Goal: Information Seeking & Learning: Learn about a topic

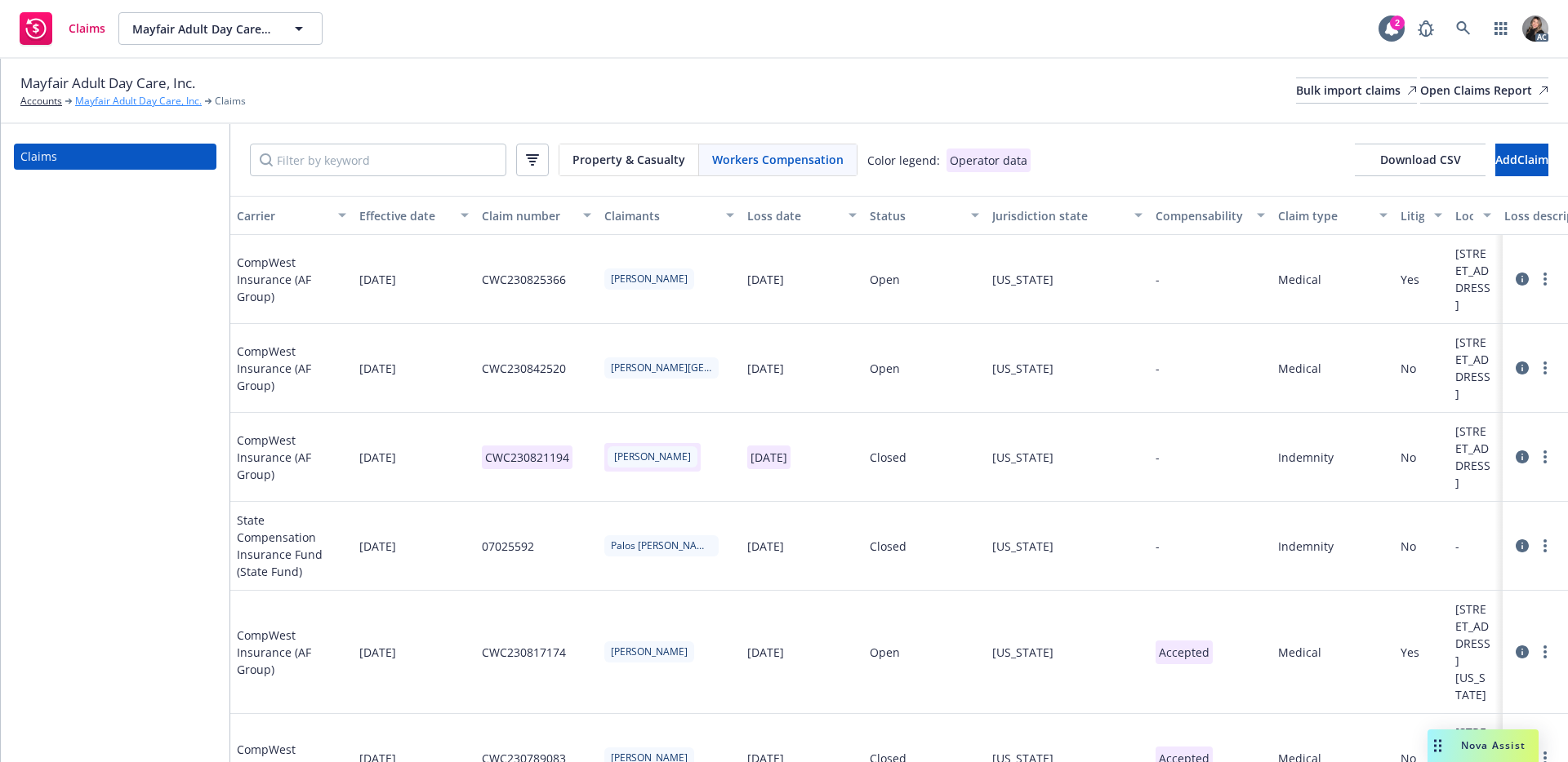
click at [131, 104] on link "Mayfair Adult Day Care, Inc." at bounding box center [138, 101] width 127 height 14
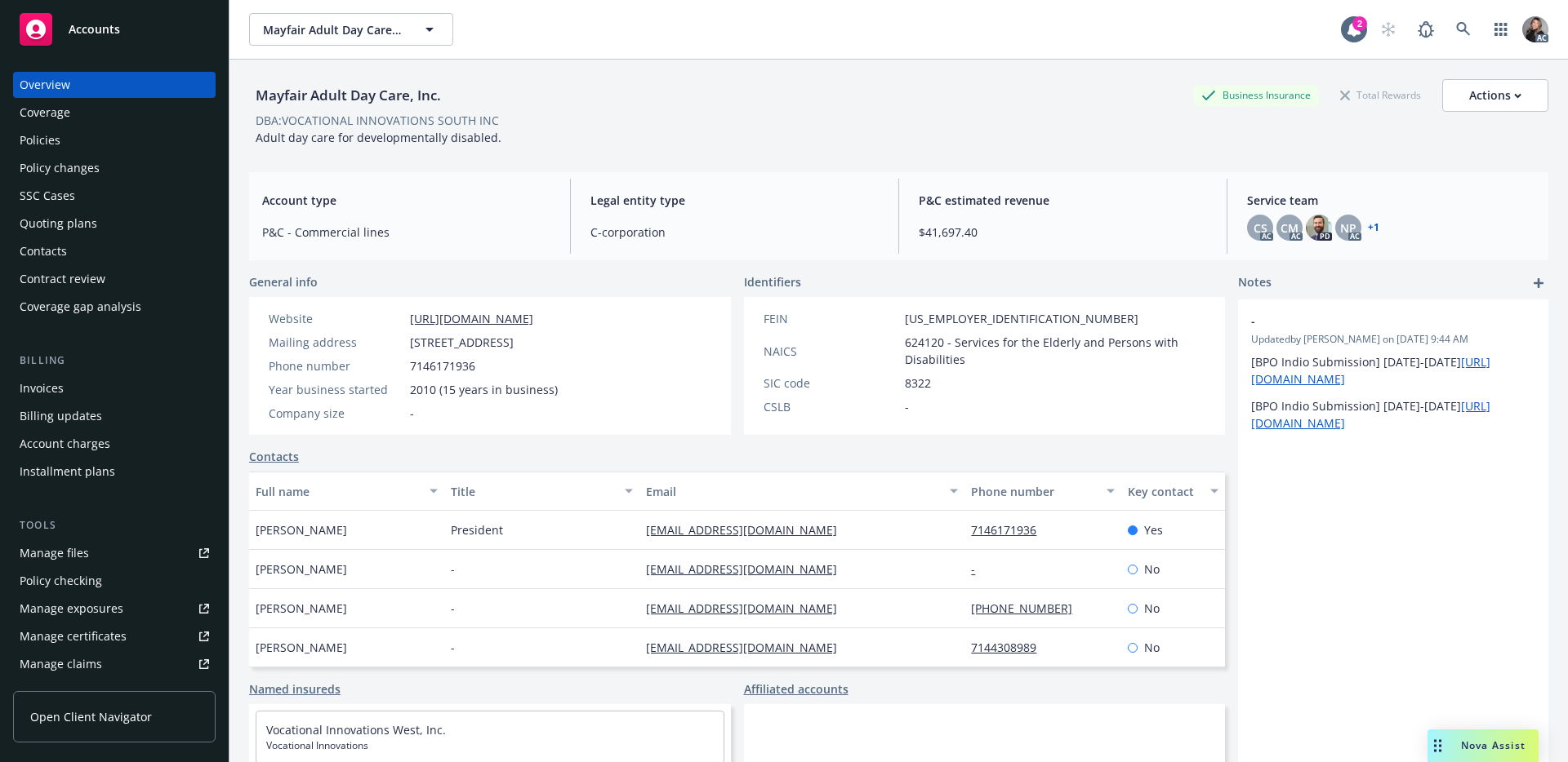
click at [76, 554] on div "Manage files" at bounding box center [54, 553] width 69 height 26
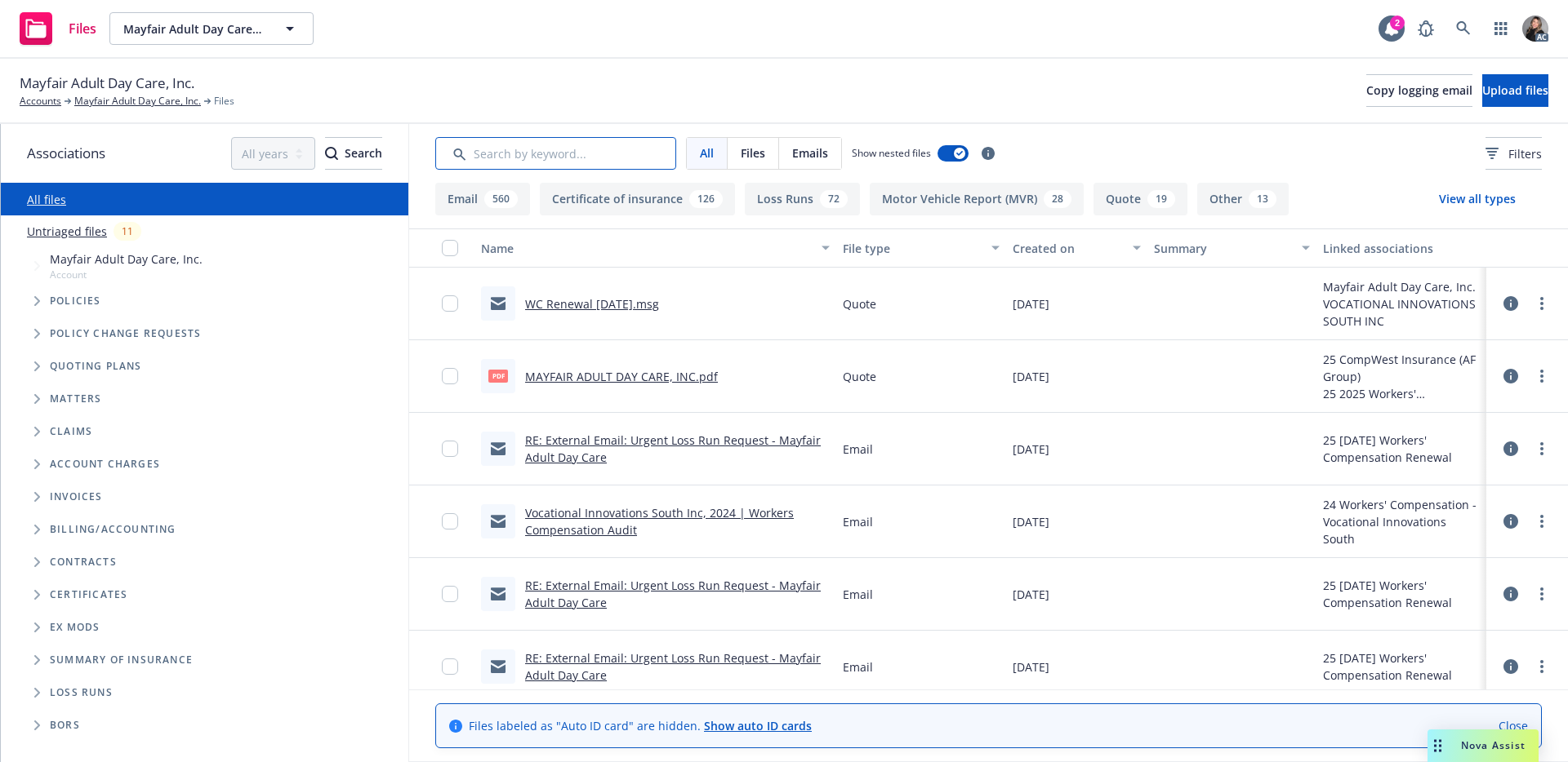
click at [605, 149] on input "Search by keyword..." at bounding box center [556, 154] width 241 height 32
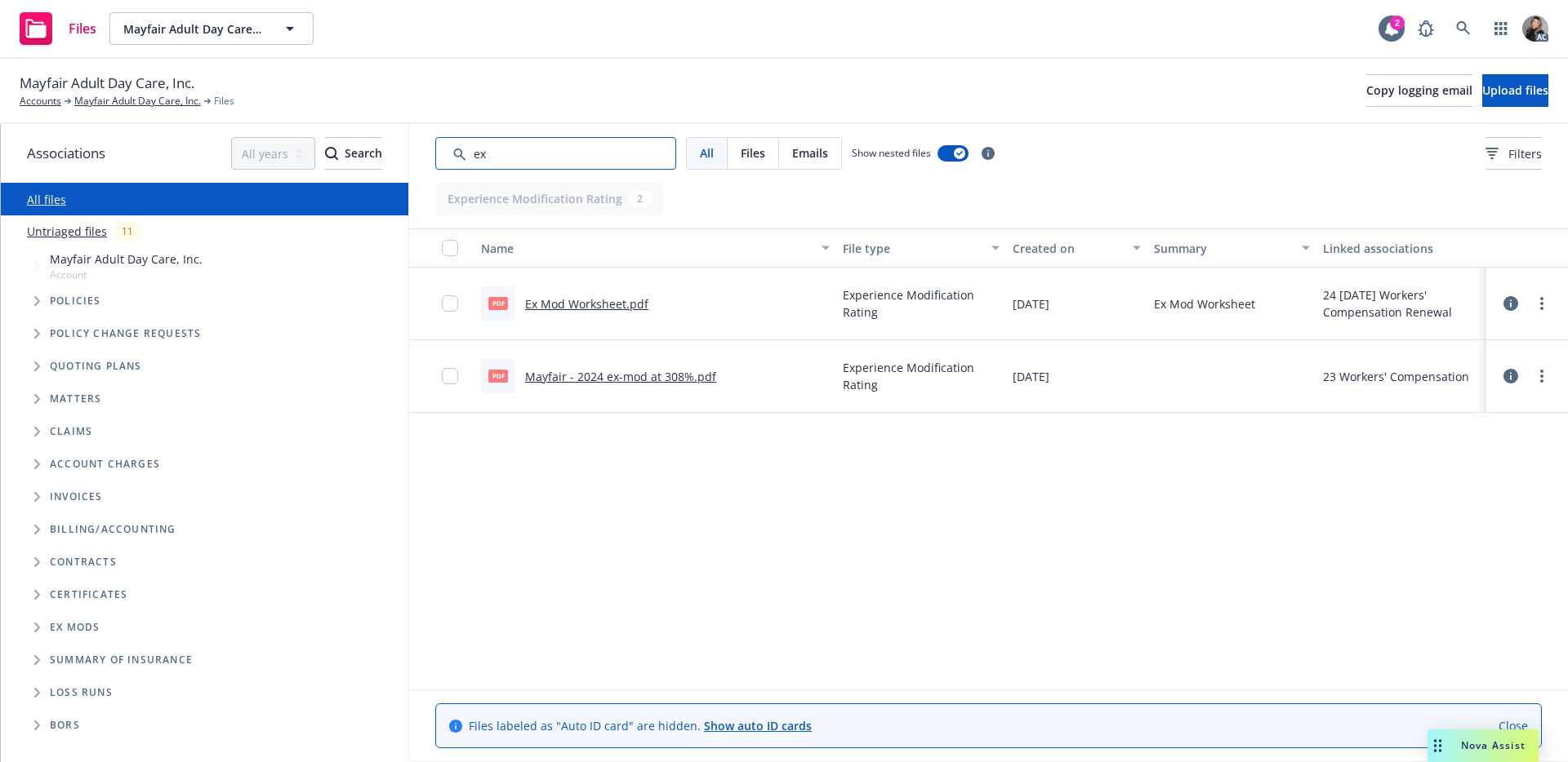
type input "ex"
click at [577, 301] on link "Ex Mod Worksheet.pdf" at bounding box center [586, 304] width 123 height 15
click at [114, 101] on link "Mayfair Adult Day Care, Inc." at bounding box center [138, 101] width 127 height 14
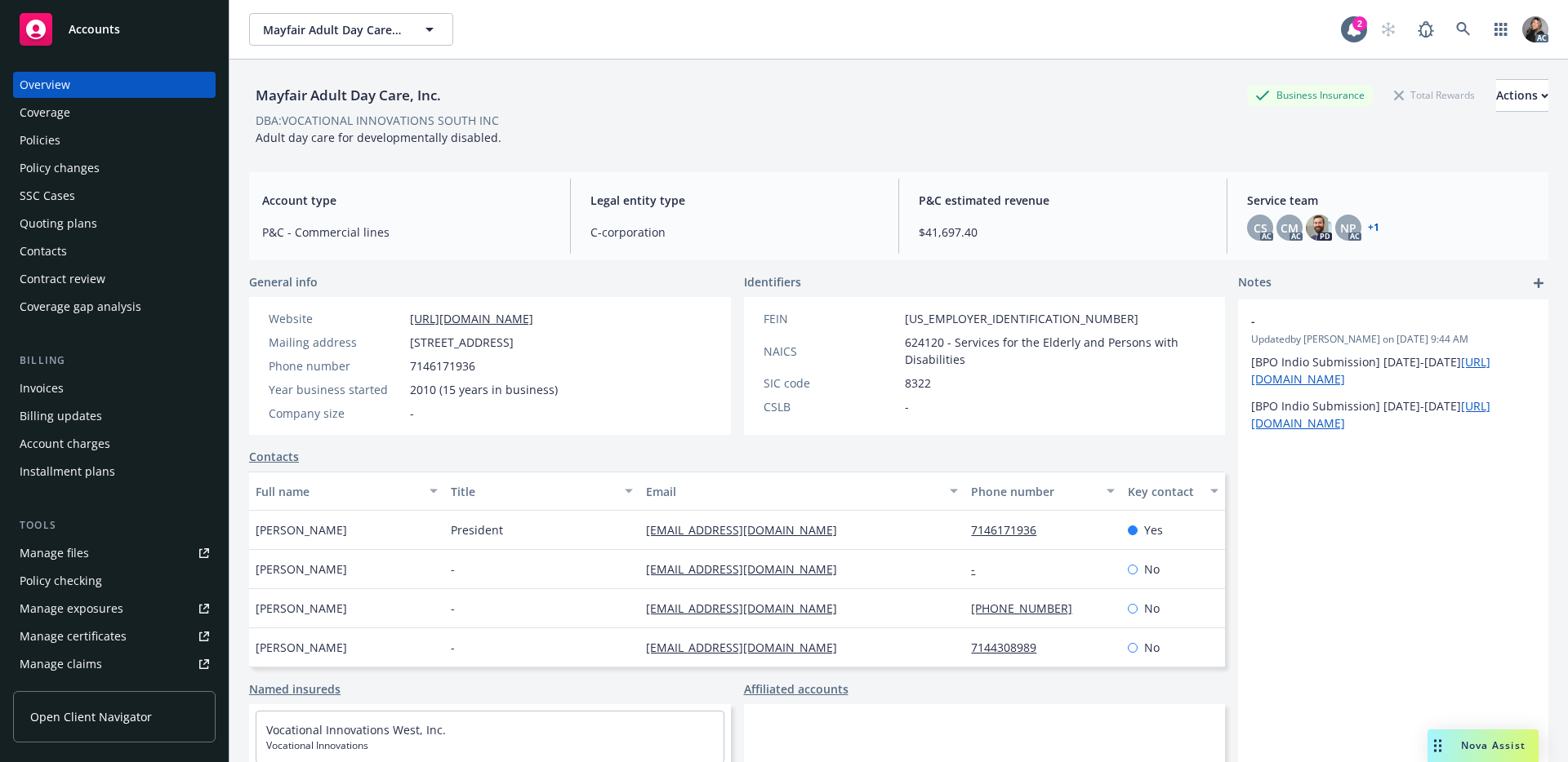
click at [58, 151] on div "Policies" at bounding box center [40, 140] width 40 height 26
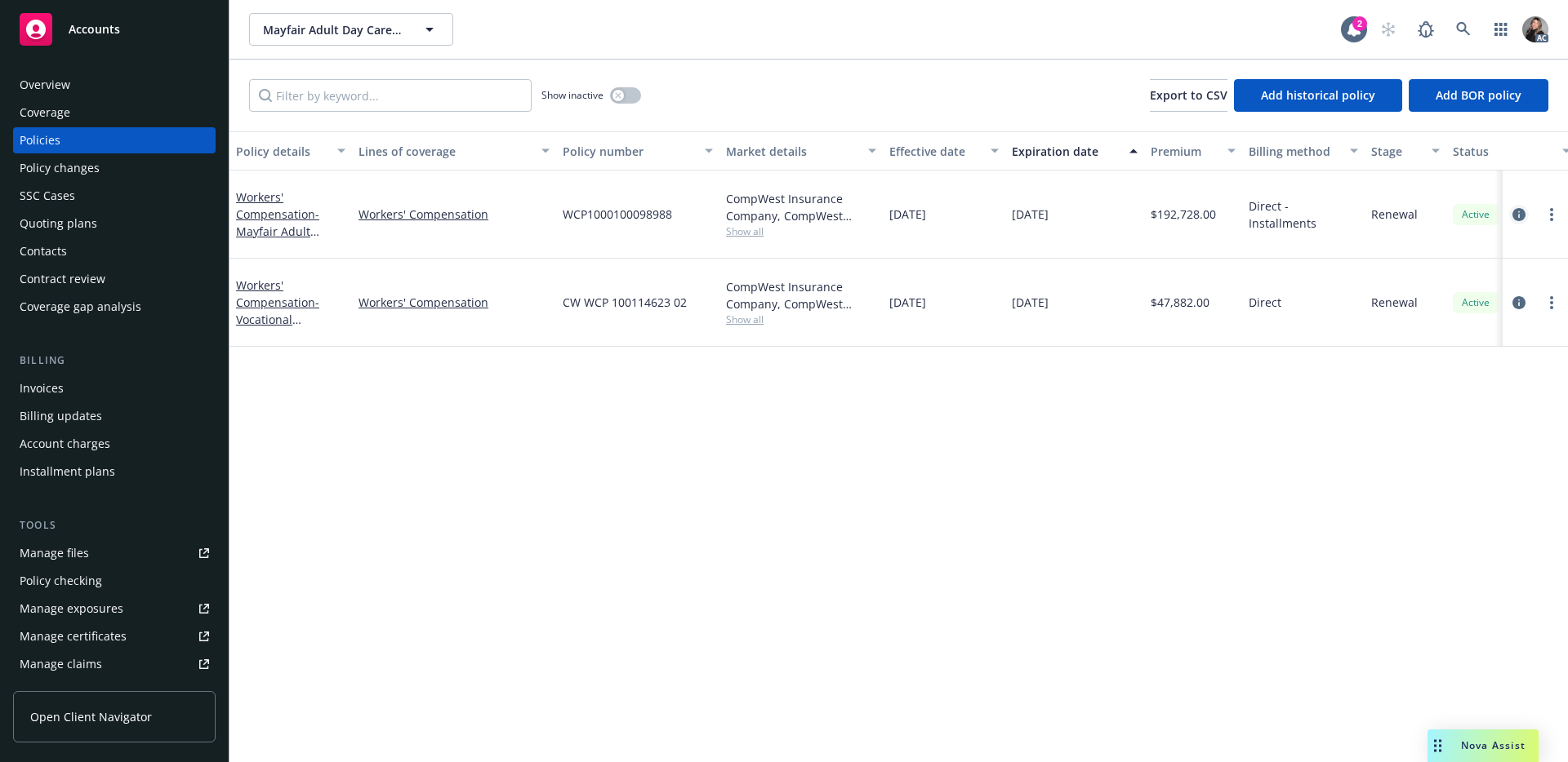
click at [1525, 208] on icon "circleInformation" at bounding box center [1519, 215] width 13 height 13
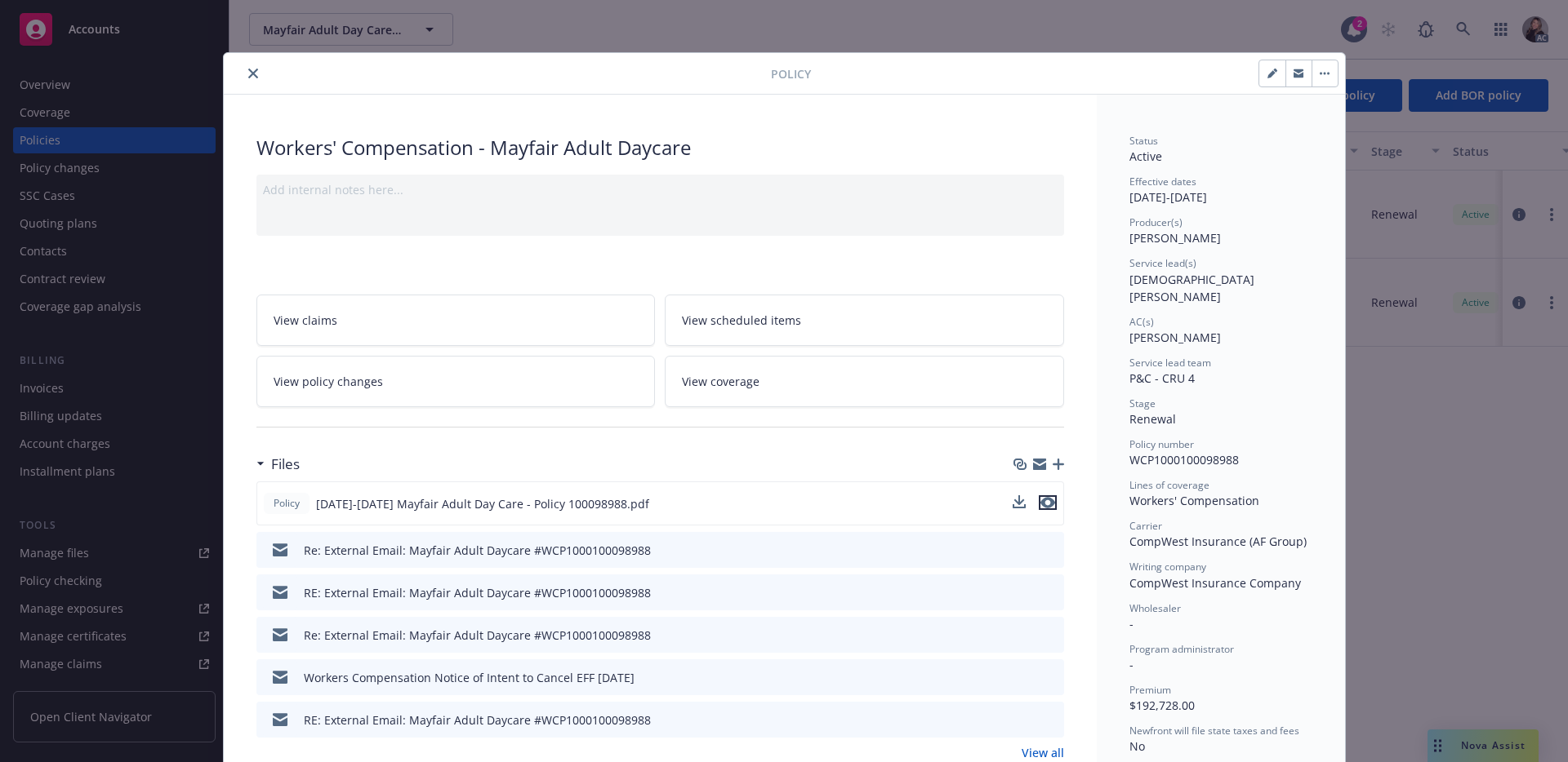
click at [1040, 505] on icon "preview file" at bounding box center [1047, 502] width 14 height 12
click at [244, 76] on button "close" at bounding box center [254, 74] width 20 height 20
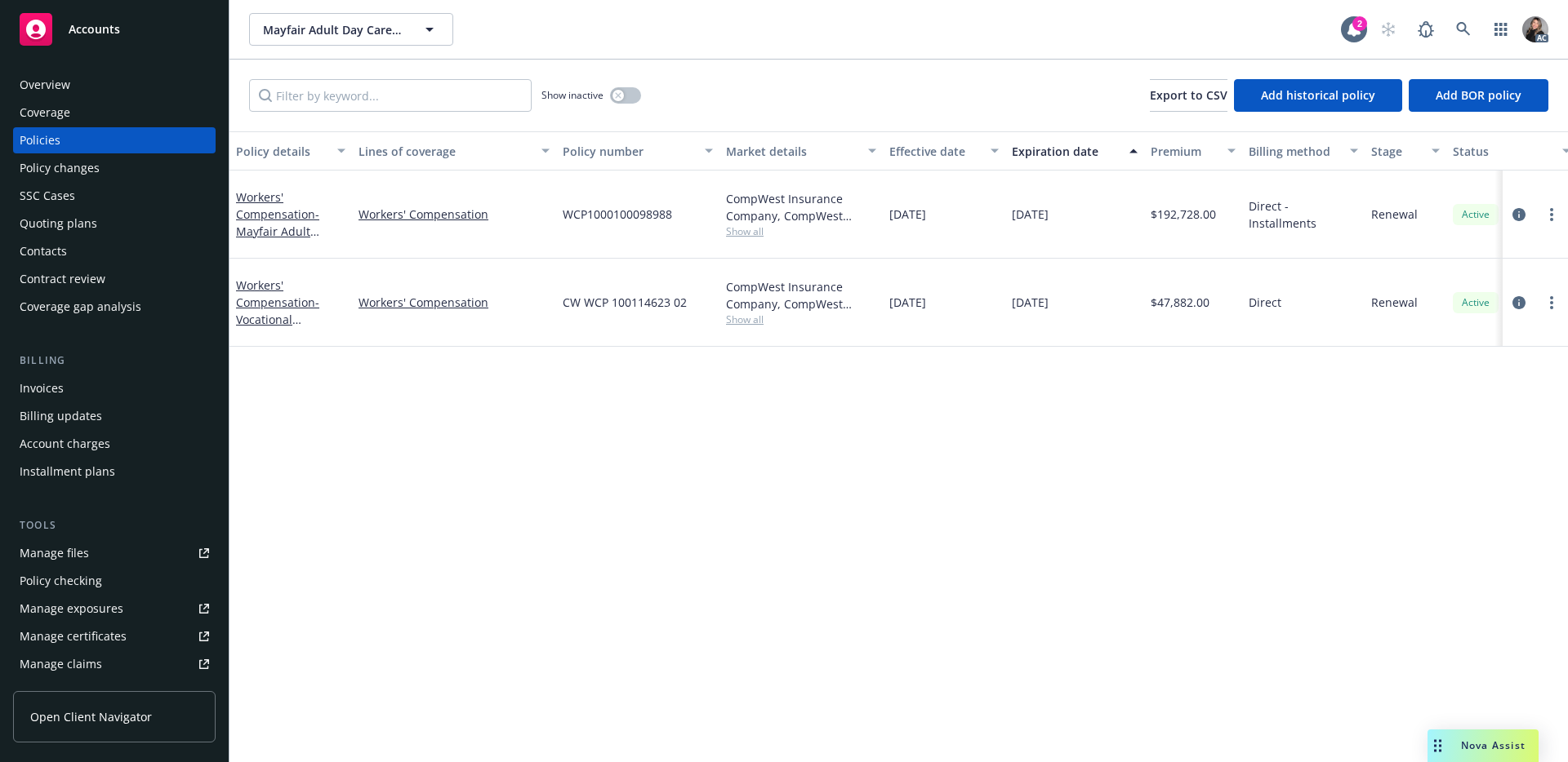
click at [679, 347] on div "Policy details Lines of coverage Policy number Market details Effective date Ex…" at bounding box center [898, 447] width 1339 height 631
click at [1519, 297] on icon "circleInformation" at bounding box center [1519, 303] width 13 height 13
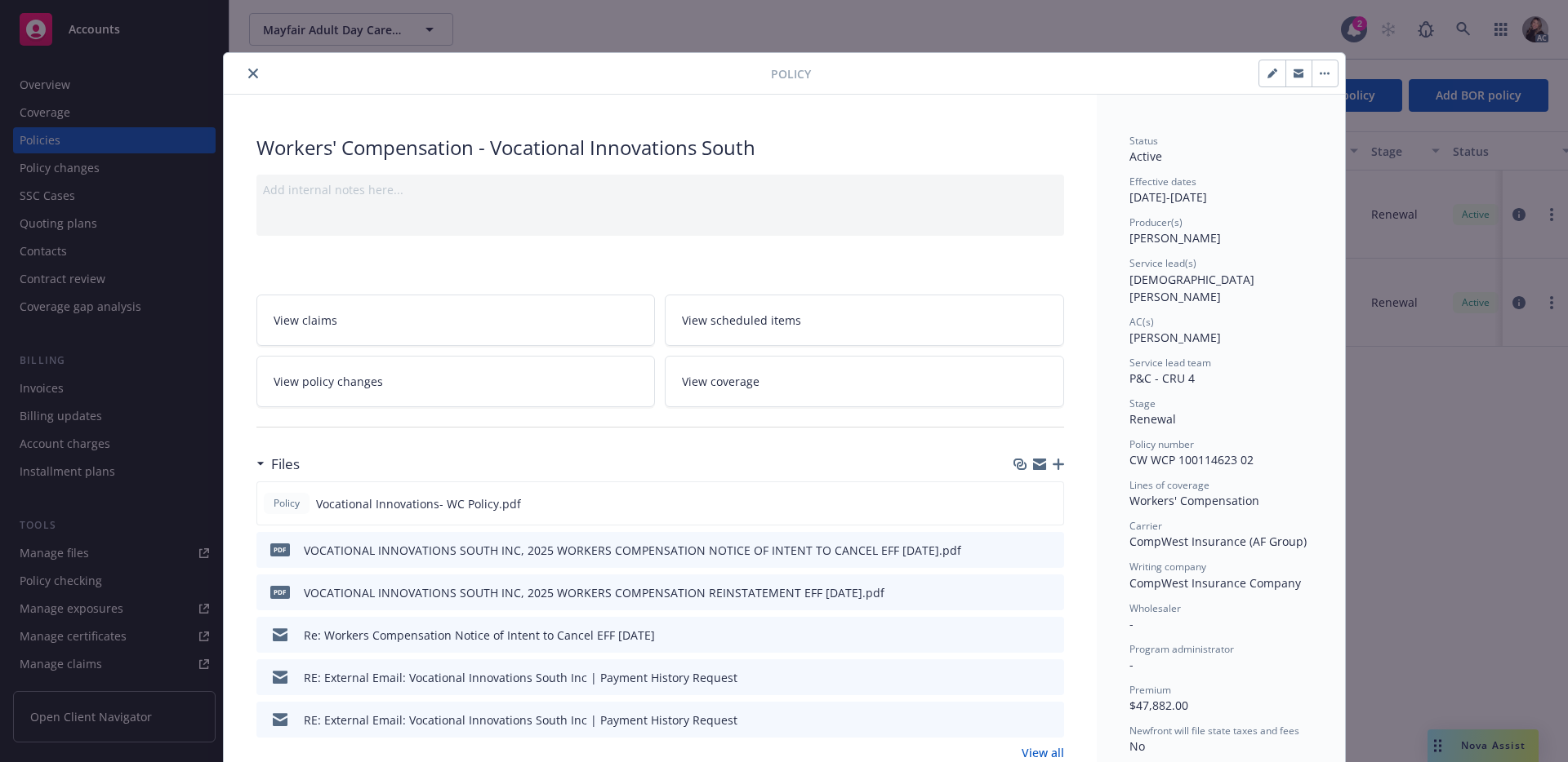
click at [286, 84] on div "Policy" at bounding box center [784, 74] width 1121 height 41
click at [257, 76] on div at bounding box center [500, 74] width 540 height 20
click at [244, 76] on button "close" at bounding box center [254, 74] width 20 height 20
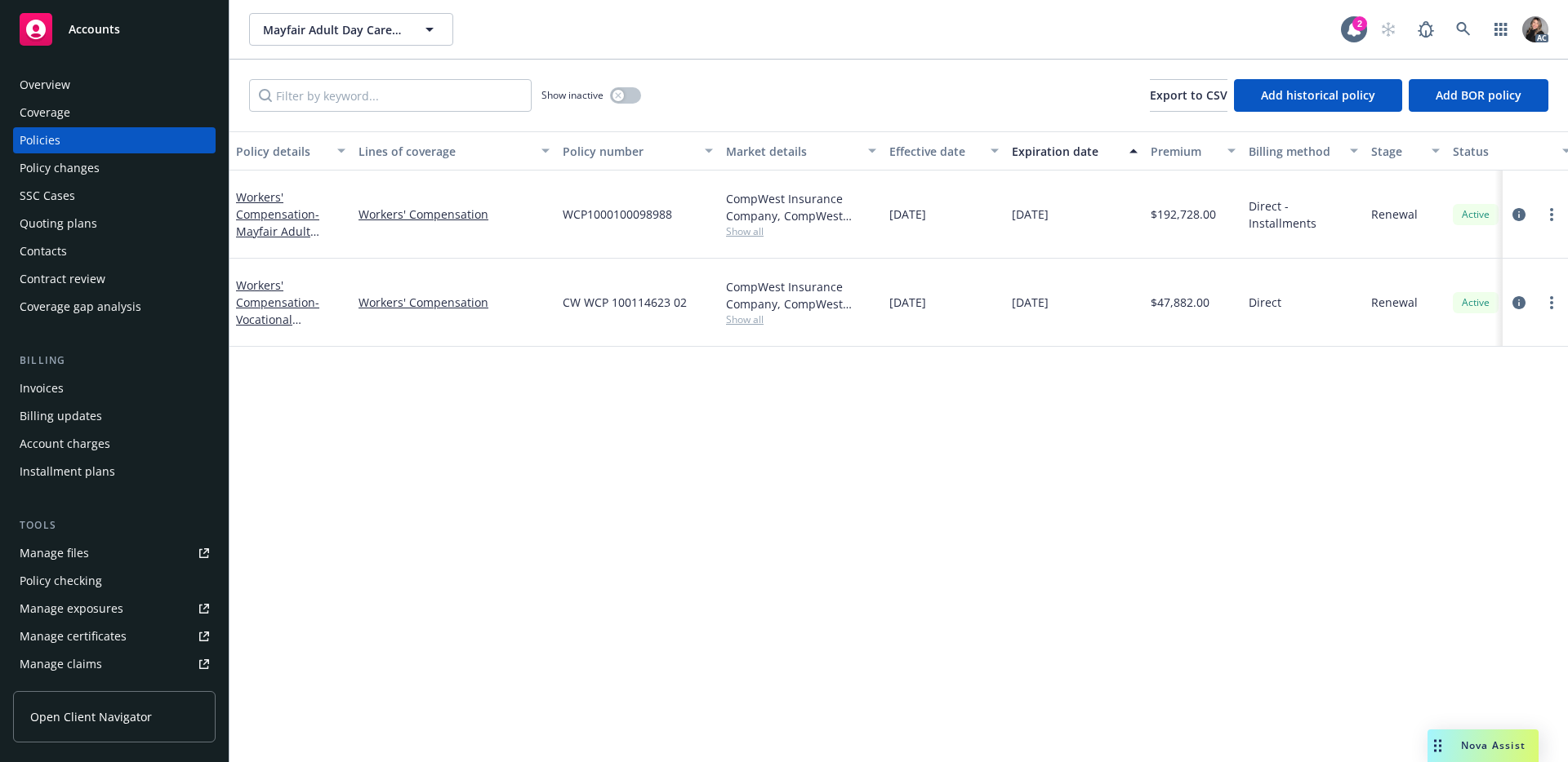
click at [73, 84] on div "Overview" at bounding box center [114, 84] width 190 height 26
